Goal: Information Seeking & Learning: Find specific fact

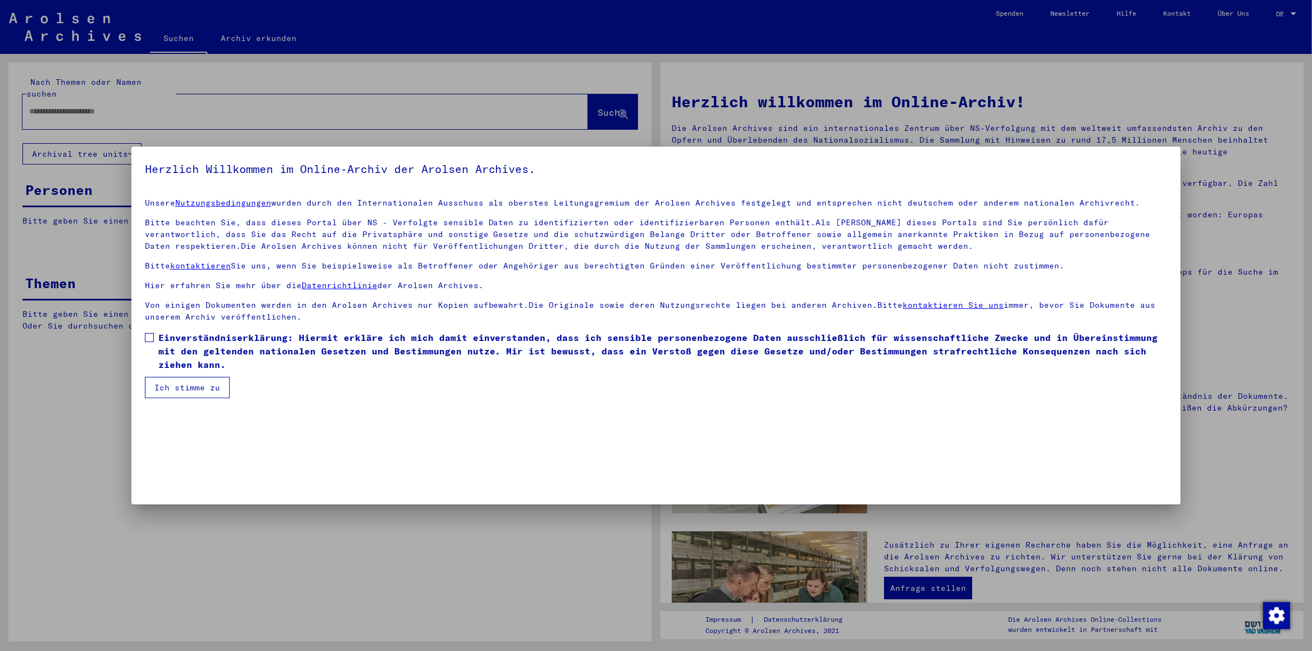
click at [151, 339] on span at bounding box center [149, 337] width 9 height 9
click at [185, 392] on button "Ich stimme zu" at bounding box center [187, 387] width 85 height 21
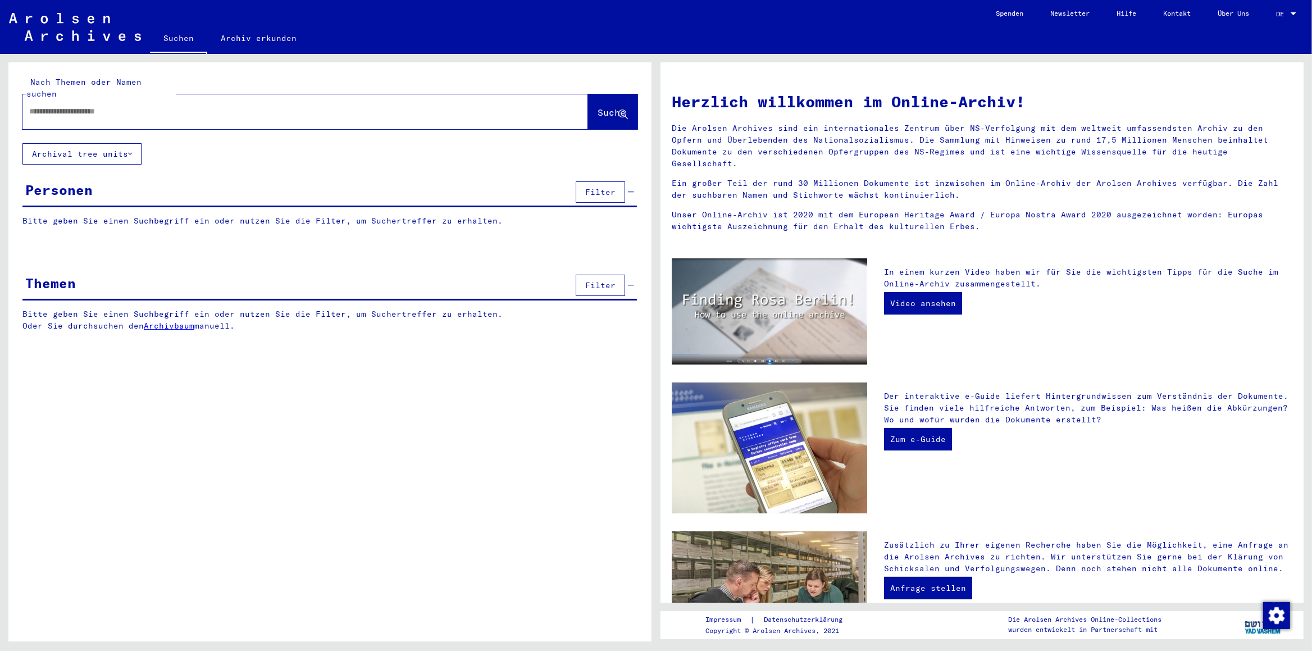
click at [112, 106] on input "text" at bounding box center [291, 112] width 525 height 12
click at [116, 107] on div at bounding box center [288, 111] width 532 height 25
click at [109, 106] on input "text" at bounding box center [291, 112] width 525 height 12
type input "**********"
click at [597, 107] on span "Suche" at bounding box center [611, 112] width 28 height 11
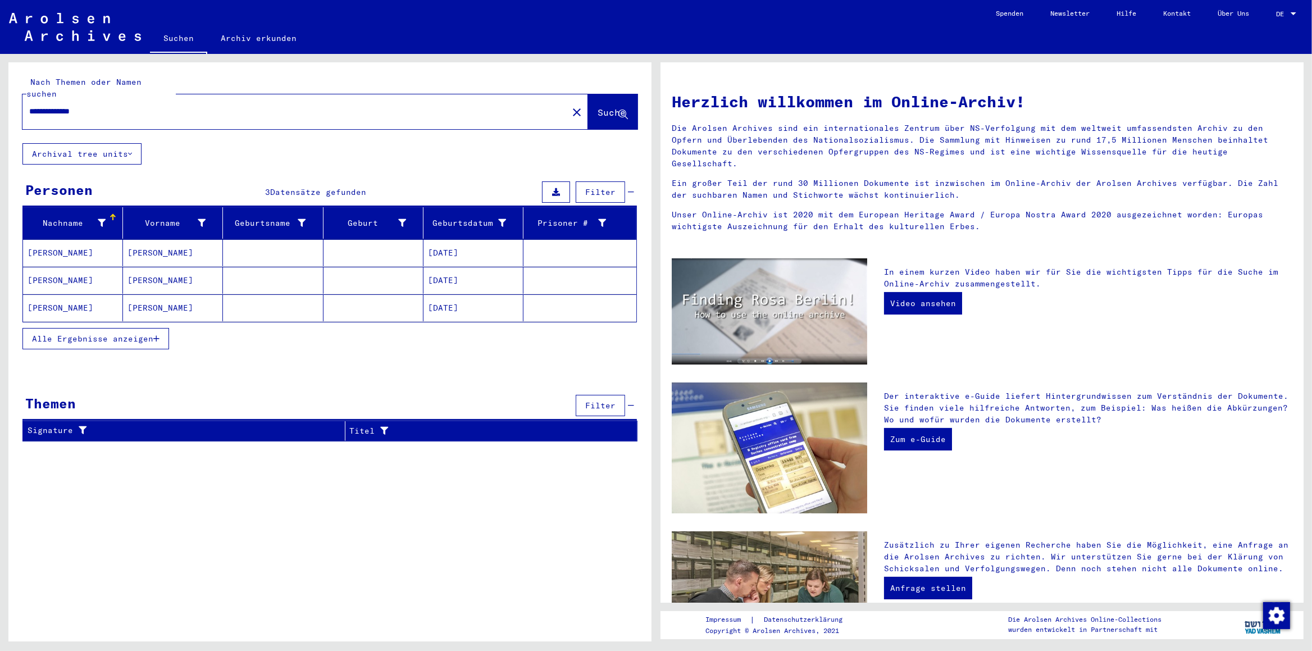
click at [51, 239] on mat-cell "[PERSON_NAME]" at bounding box center [73, 252] width 100 height 27
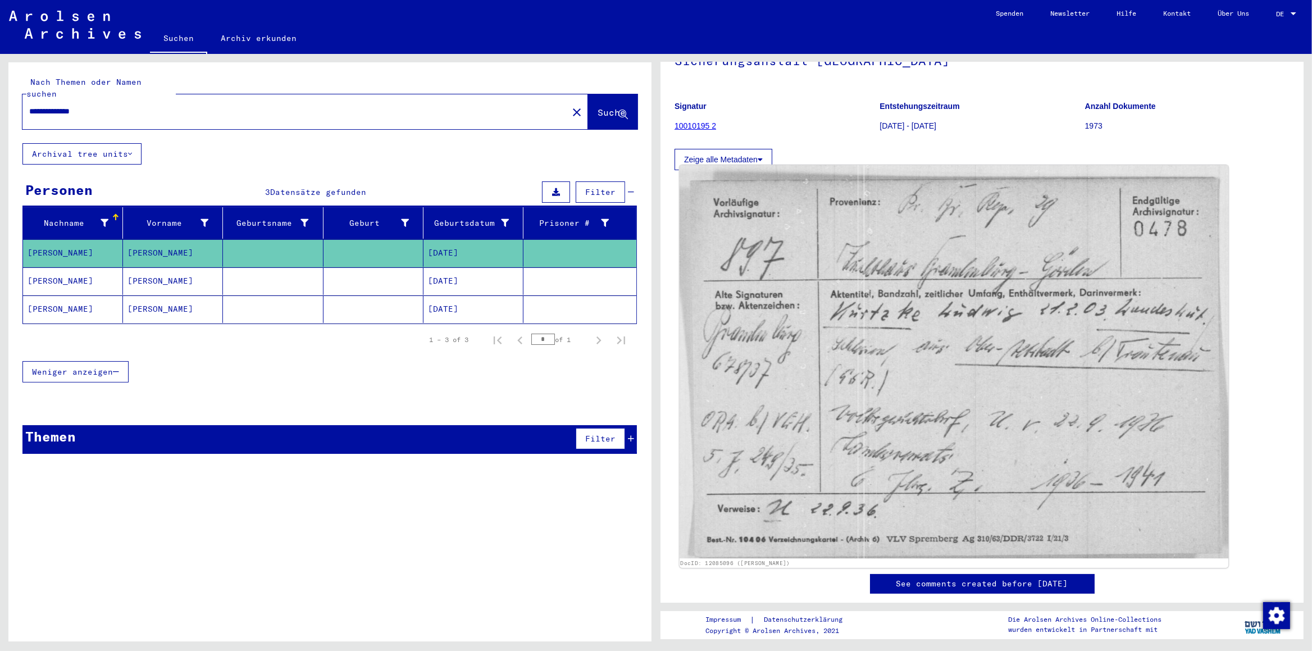
scroll to position [118, 0]
